Goal: Information Seeking & Learning: Learn about a topic

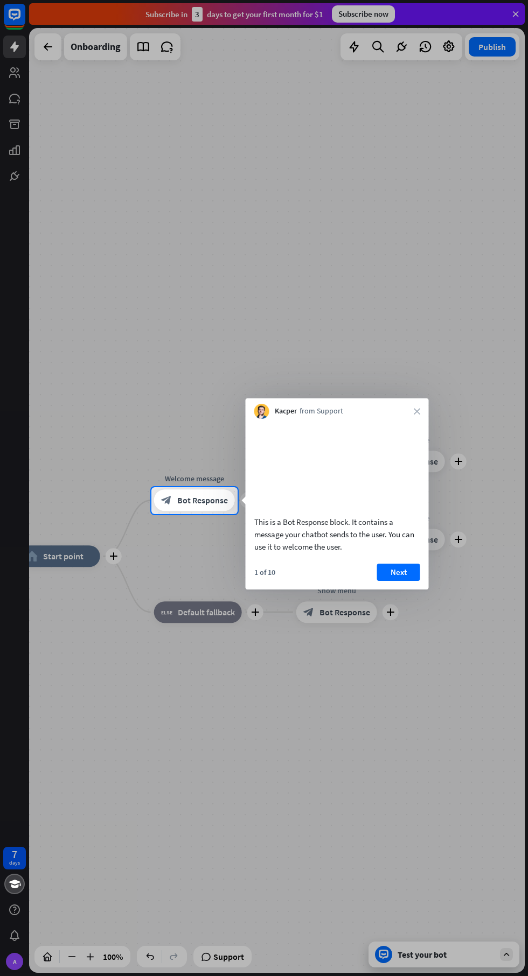
click at [394, 550] on div "This is a Bot Response block. It contains a message your chatbot sends to the u…" at bounding box center [337, 534] width 166 height 37
click at [410, 581] on button "Next" at bounding box center [398, 572] width 43 height 17
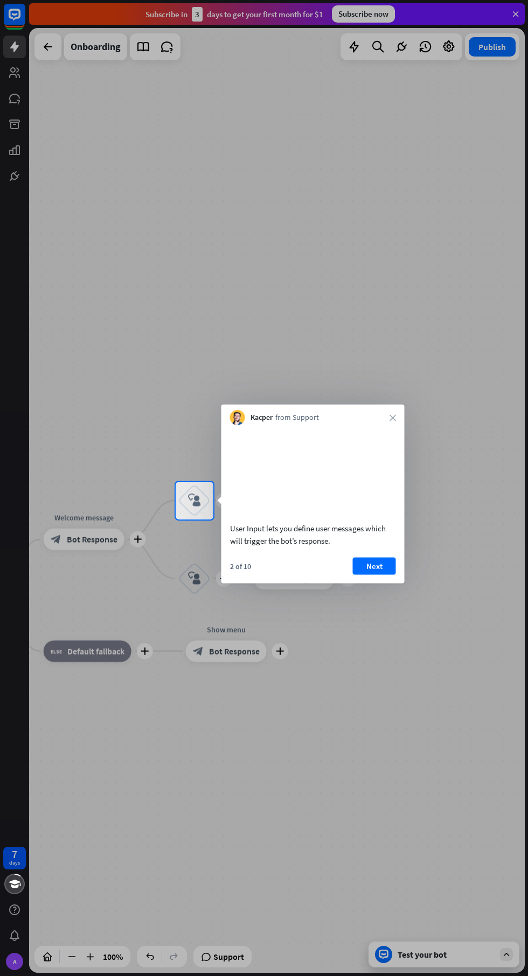
click at [374, 575] on button "Next" at bounding box center [374, 565] width 43 height 17
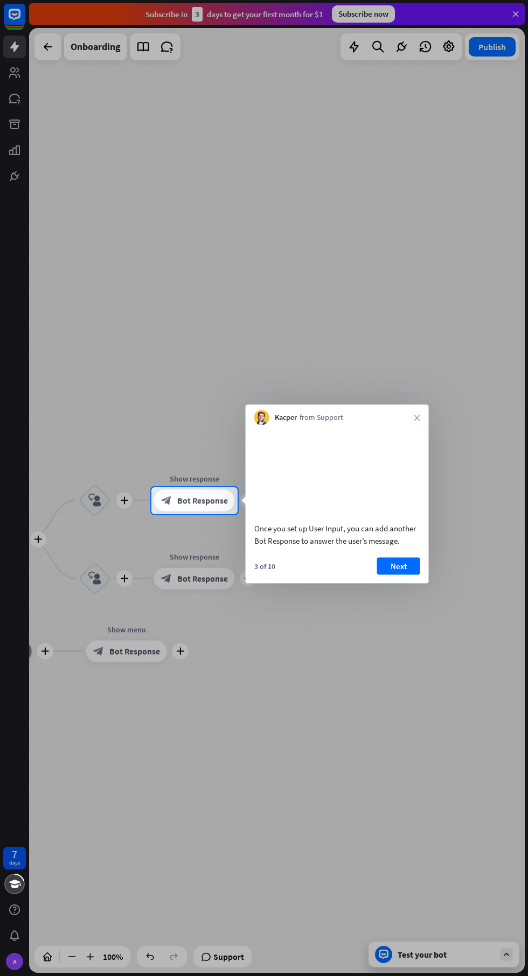
click at [419, 572] on button "Next" at bounding box center [398, 565] width 43 height 17
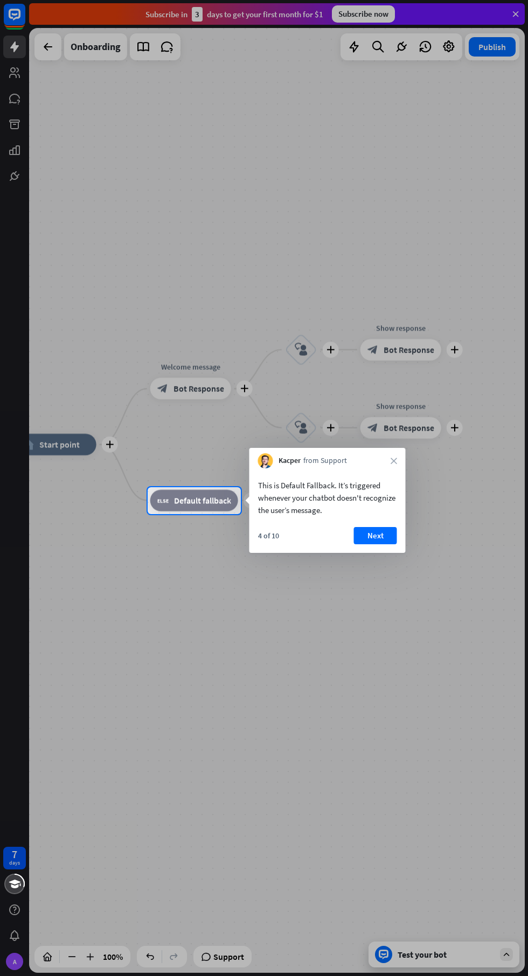
click at [381, 542] on button "Next" at bounding box center [375, 535] width 43 height 17
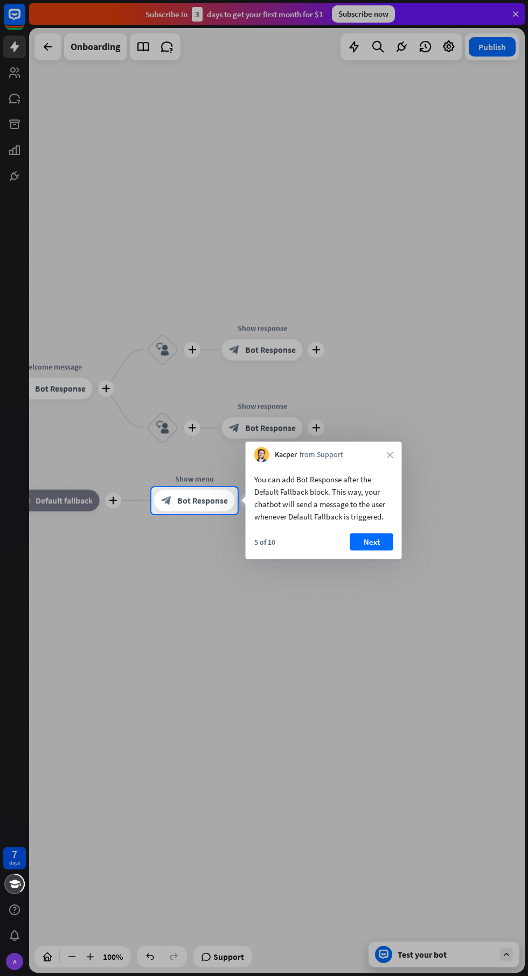
click at [380, 543] on button "Next" at bounding box center [371, 542] width 43 height 17
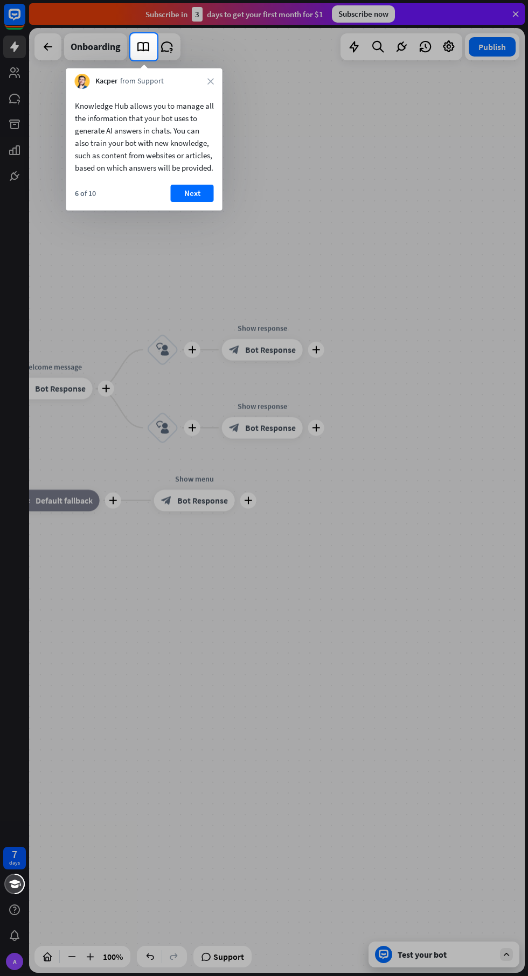
click at [205, 202] on button "Next" at bounding box center [192, 193] width 43 height 17
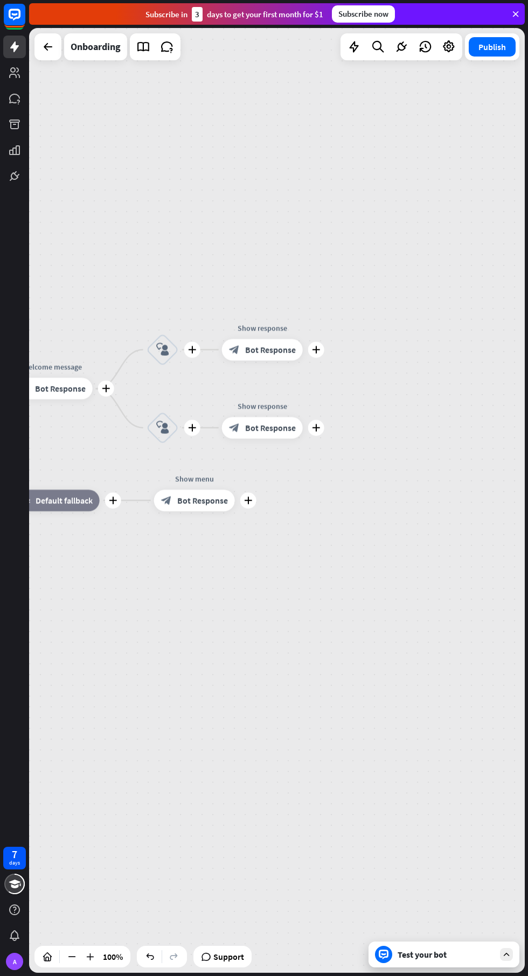
click at [190, 202] on div "plus home_2 Start point plus Welcome message block_bot_response Bot Response pl…" at bounding box center [276, 500] width 495 height 945
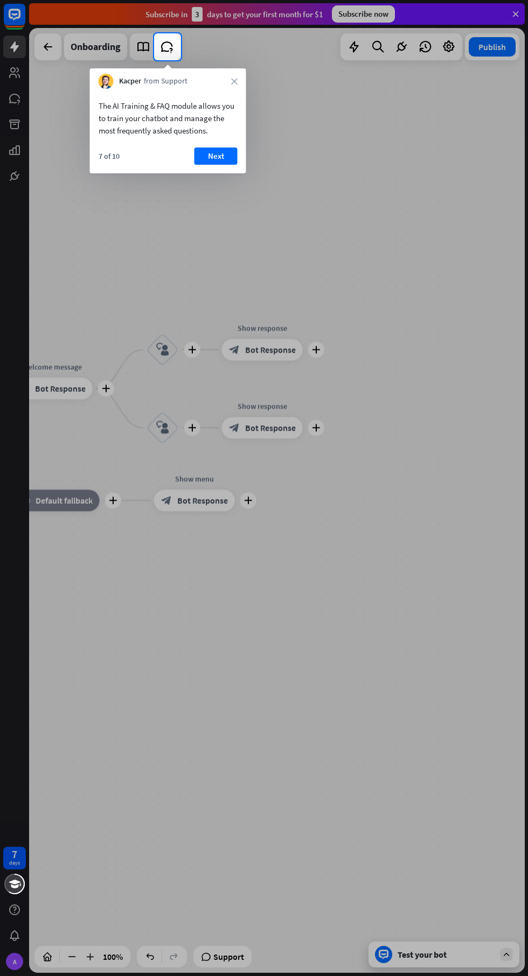
click at [225, 159] on button "Next" at bounding box center [215, 156] width 43 height 17
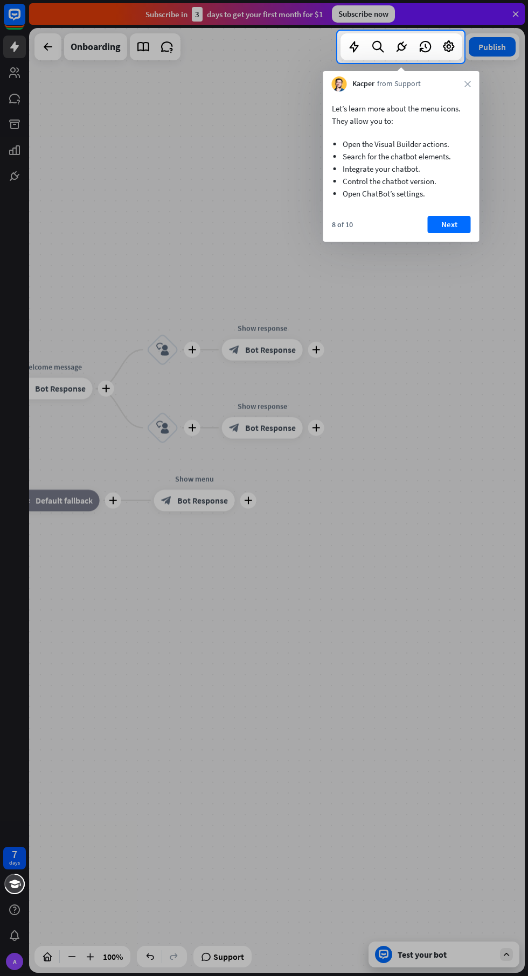
click at [468, 226] on button "Next" at bounding box center [449, 224] width 43 height 17
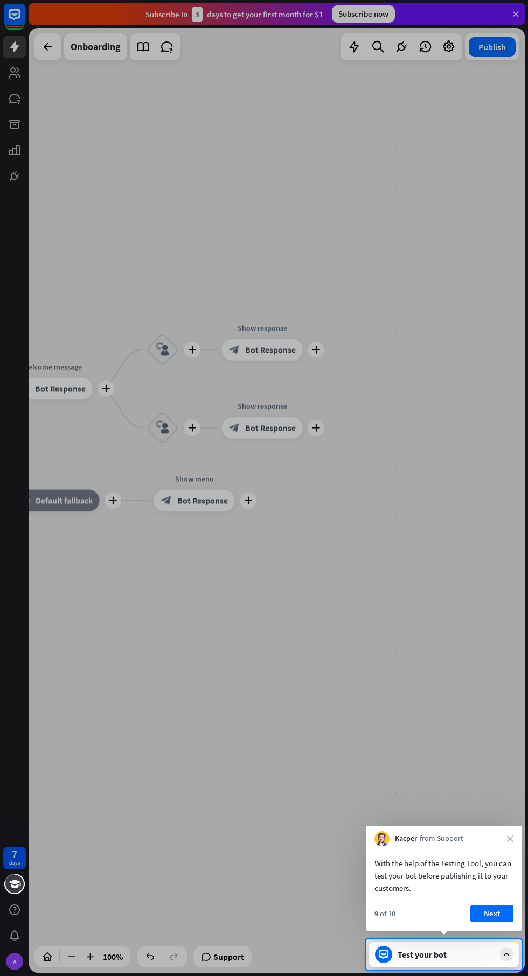
click at [490, 908] on button "Next" at bounding box center [491, 913] width 43 height 17
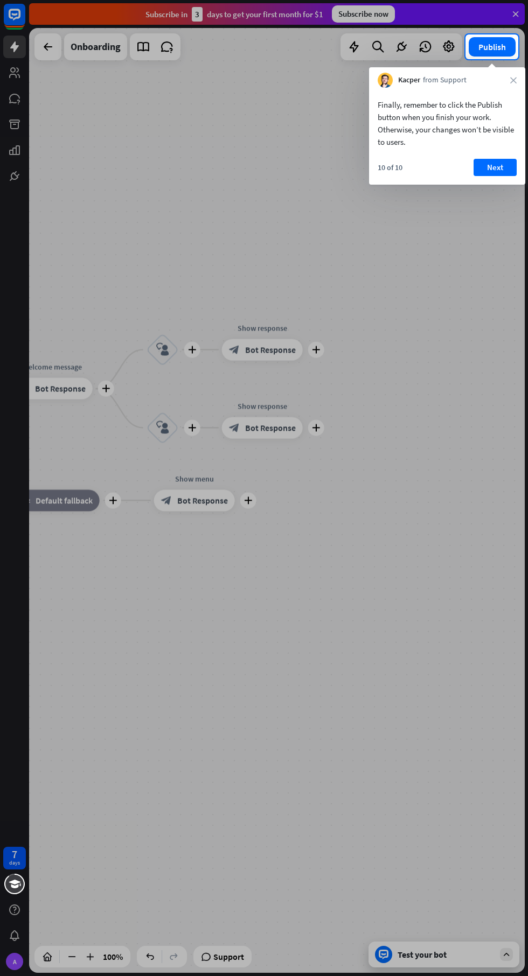
click at [489, 163] on button "Next" at bounding box center [494, 167] width 43 height 17
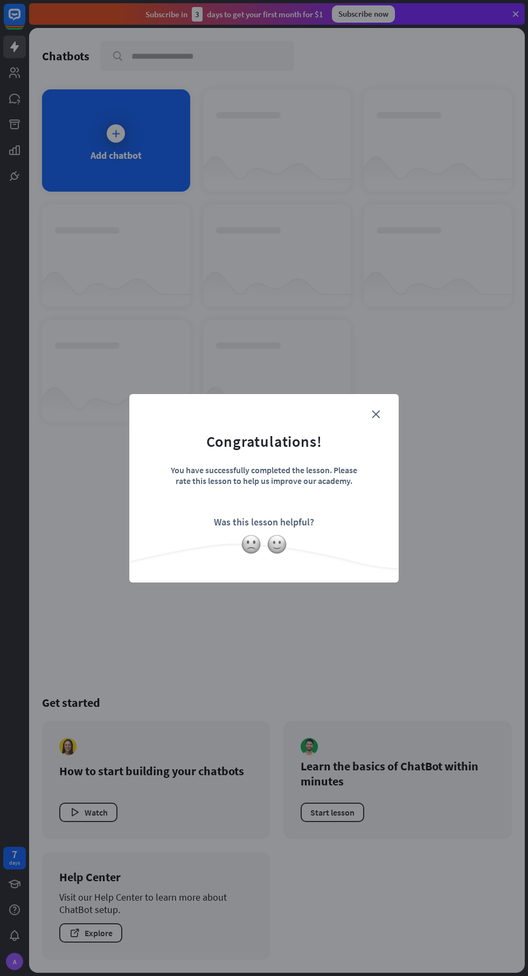
click at [208, 538] on div at bounding box center [263, 544] width 269 height 20
click at [391, 394] on div "close Congratulations! You have successfully completed the lesson. Please rate …" at bounding box center [263, 488] width 269 height 188
click at [379, 414] on icon "close" at bounding box center [376, 414] width 8 height 8
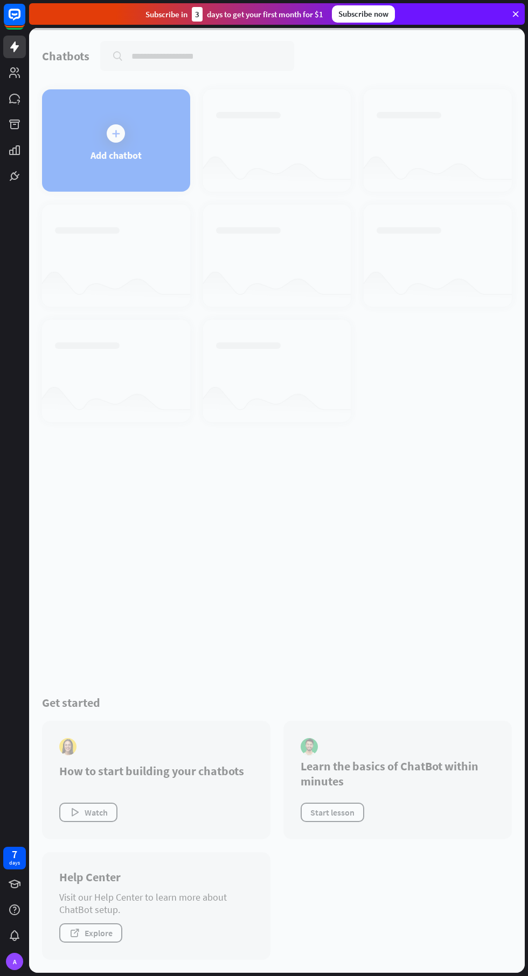
click at [110, 126] on div at bounding box center [276, 500] width 495 height 945
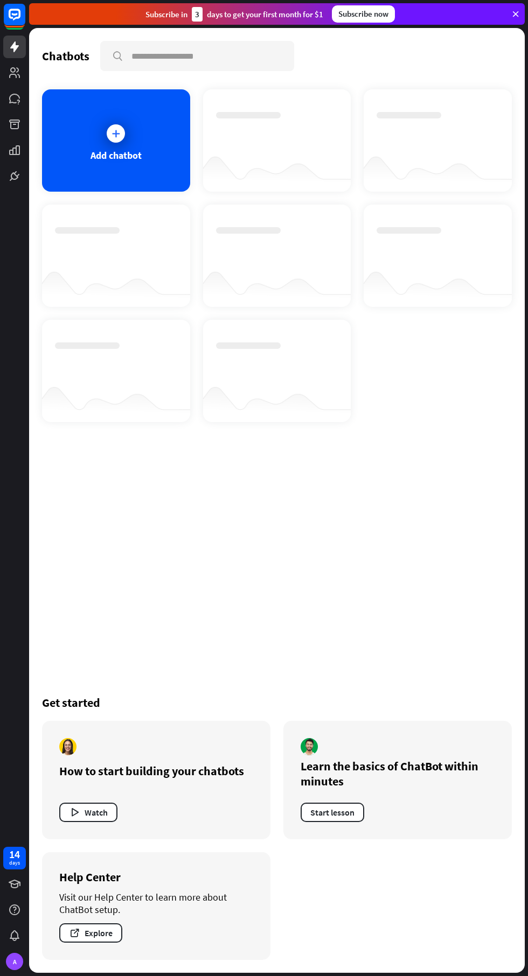
click at [98, 112] on div "Add chatbot" at bounding box center [116, 140] width 148 height 102
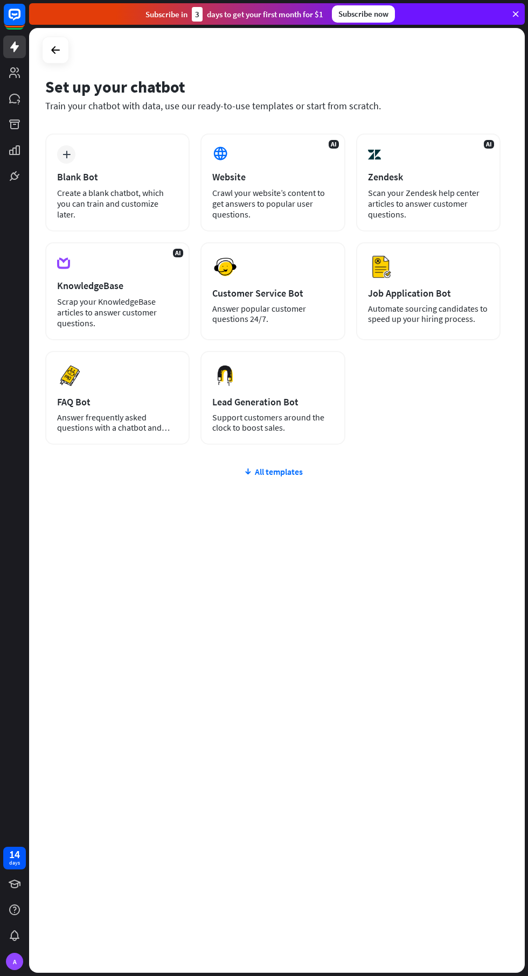
click at [0, 0] on icon at bounding box center [0, 0] width 0 height 0
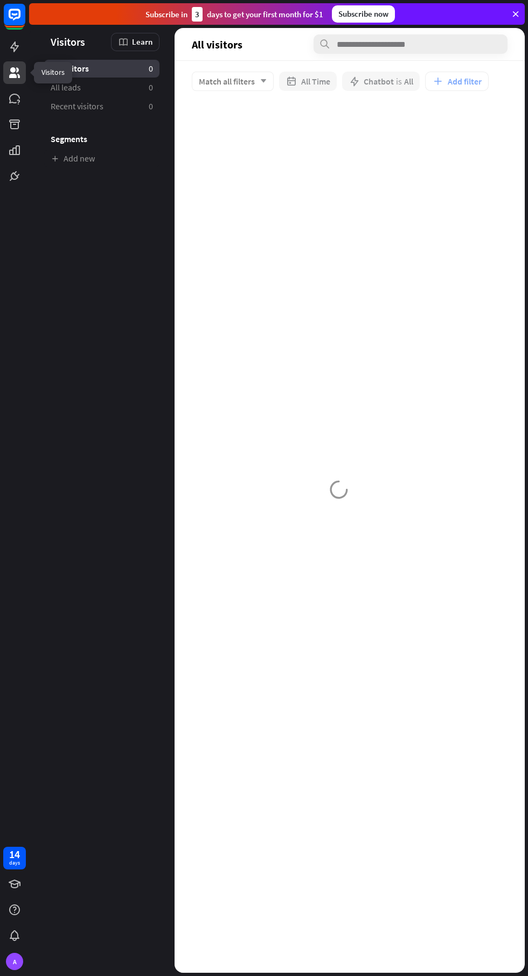
click at [0, 0] on icon at bounding box center [0, 0] width 0 height 0
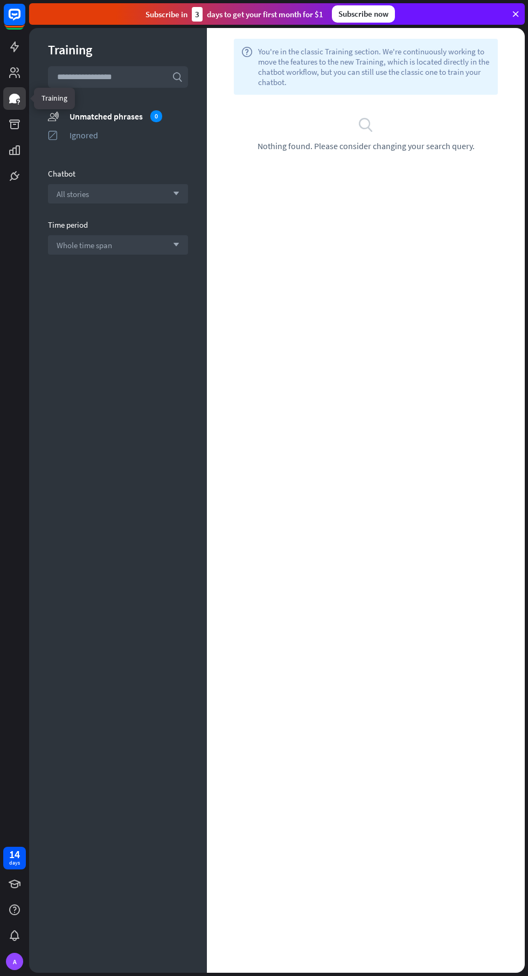
click at [0, 0] on icon at bounding box center [0, 0] width 0 height 0
